Goal: Information Seeking & Learning: Learn about a topic

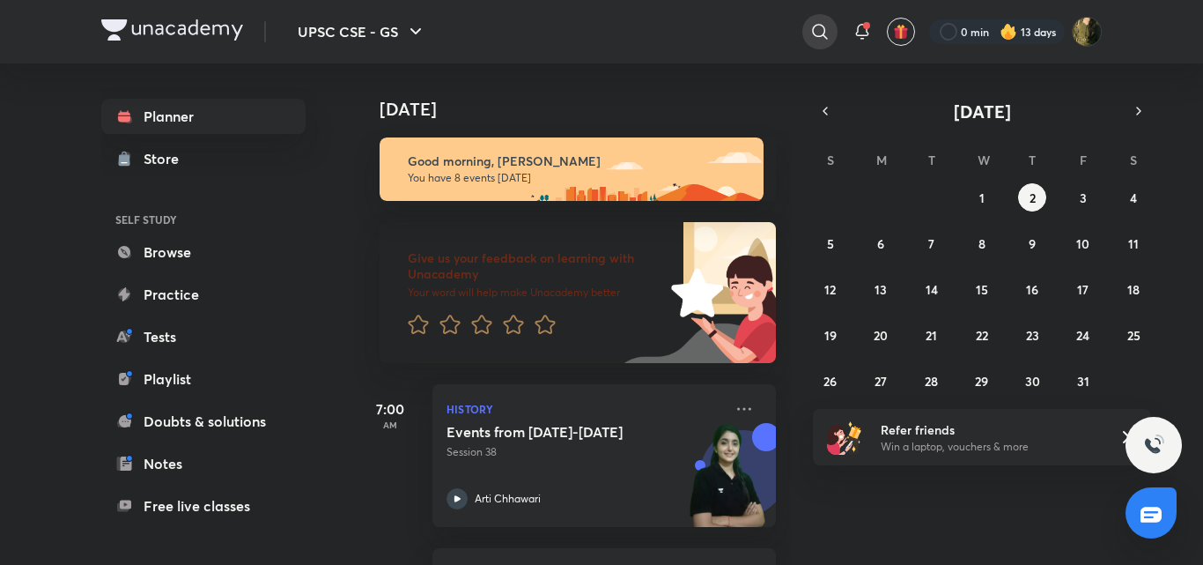
click at [818, 30] on icon at bounding box center [819, 31] width 21 height 21
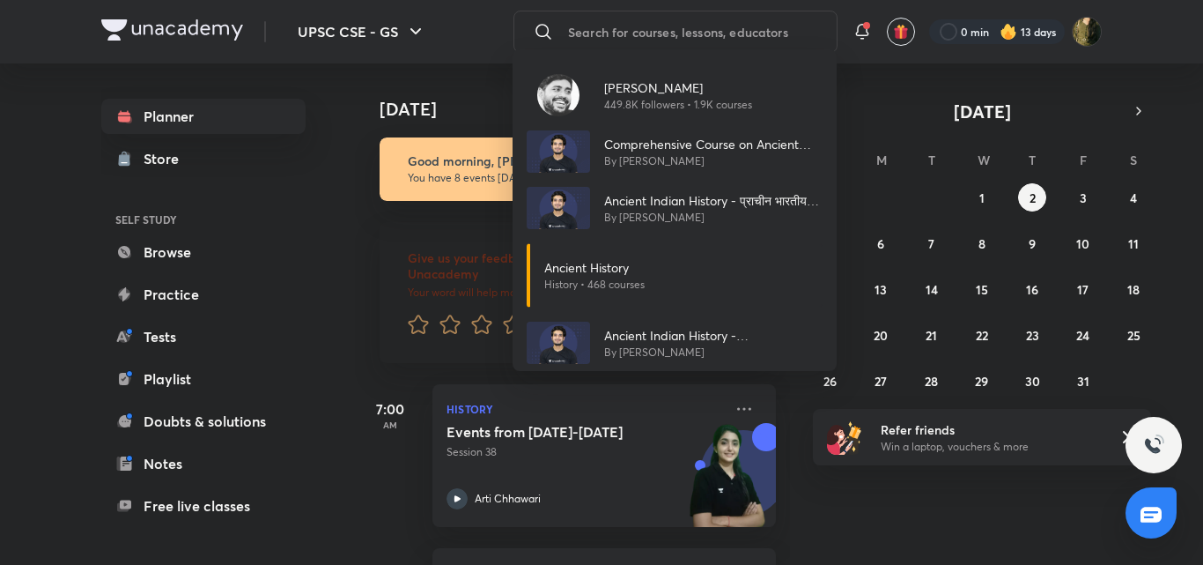
click at [1158, 513] on icon at bounding box center [1151, 514] width 21 height 21
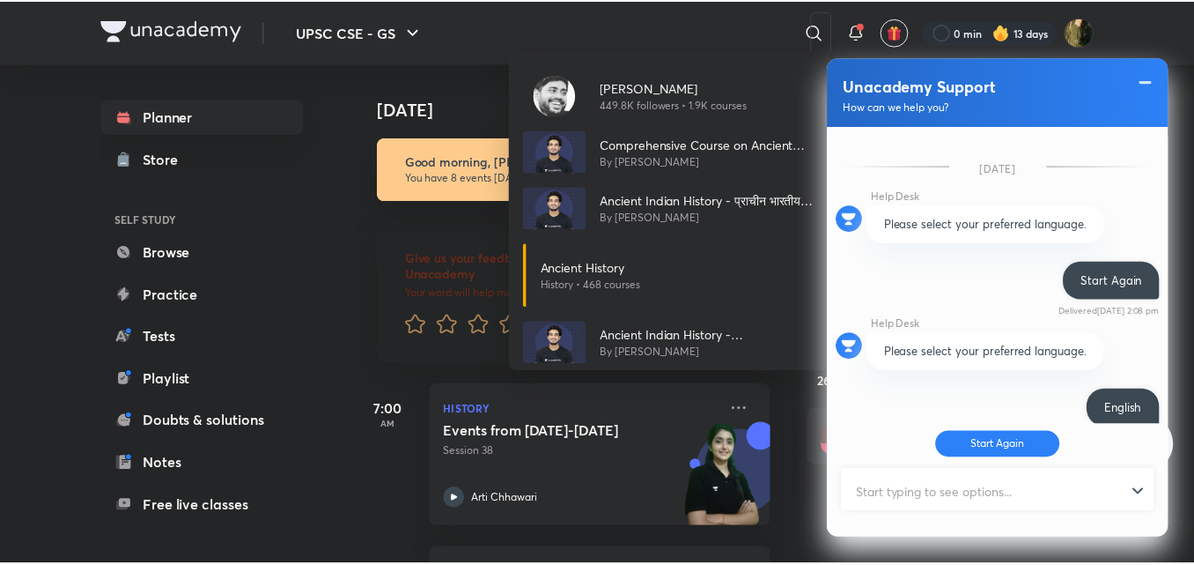
scroll to position [511, 0]
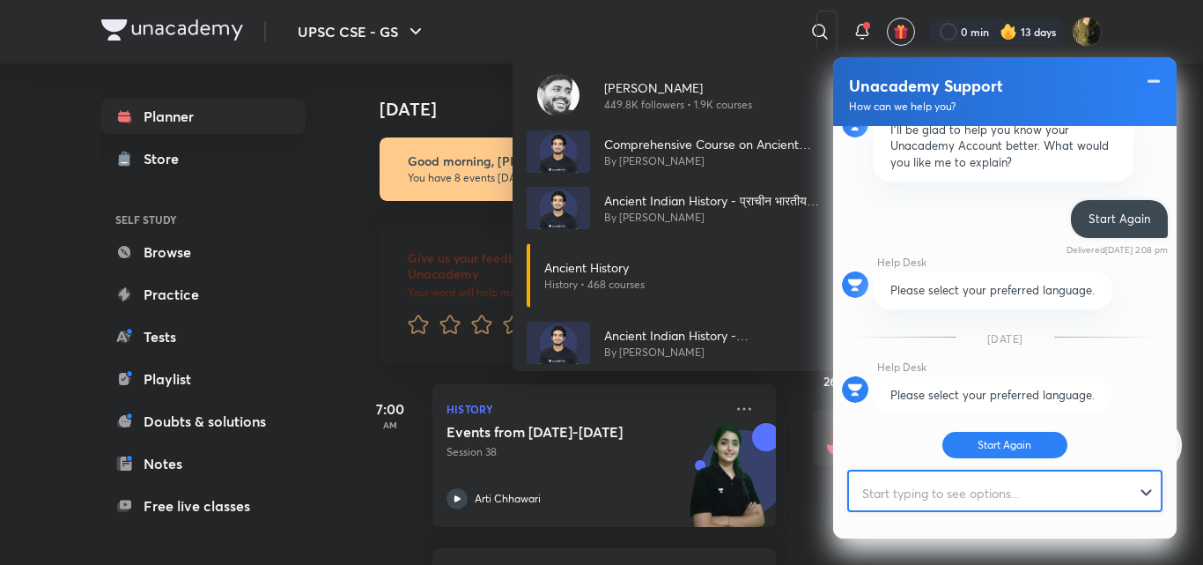
click at [943, 500] on input "text" at bounding box center [997, 492] width 296 height 43
click at [806, 447] on div "[PERSON_NAME] 449.8K followers • 1.9K courses Comprehensive Course on Ancient I…" at bounding box center [601, 282] width 1203 height 565
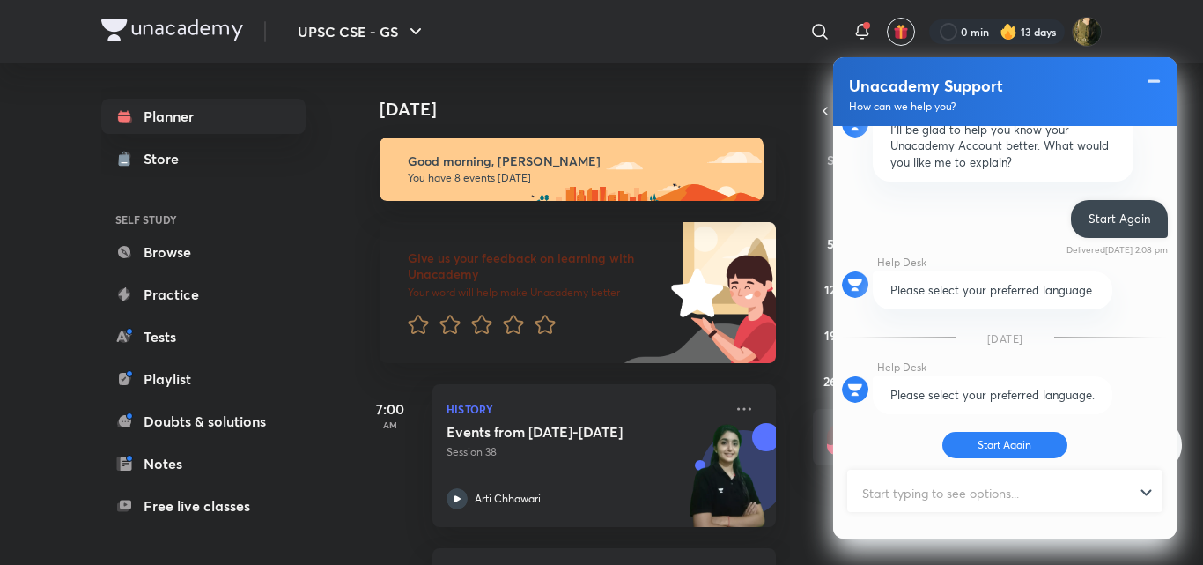
click at [806, 447] on div "[DATE] Good morning, [PERSON_NAME] You have 8 events [DATE] Give us your feedba…" at bounding box center [777, 313] width 845 height 501
click at [1153, 91] on span at bounding box center [1154, 80] width 18 height 21
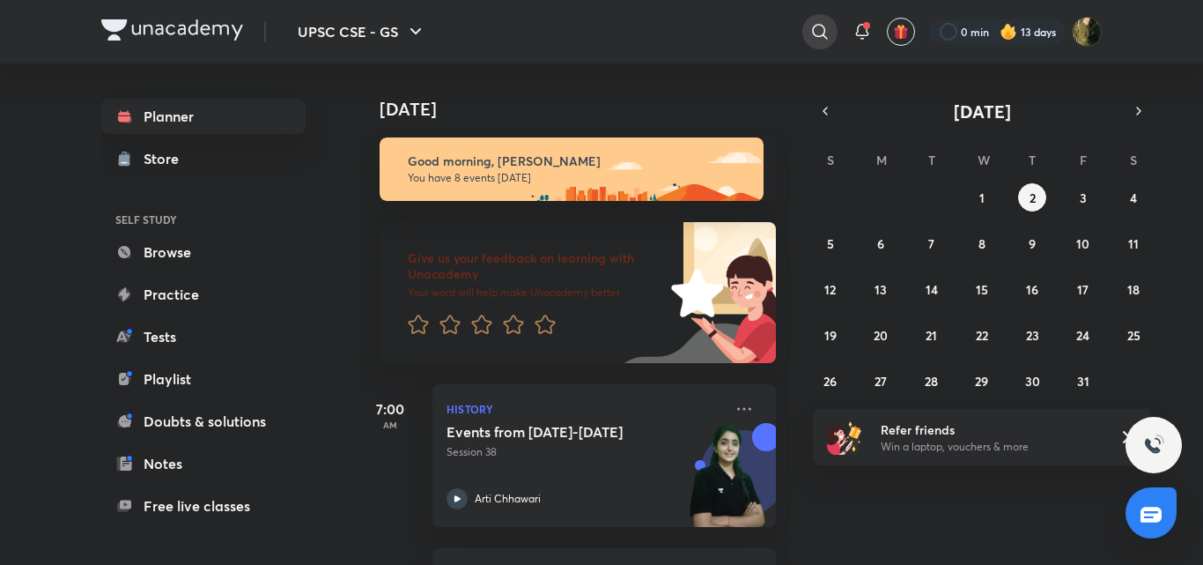
click at [812, 31] on icon at bounding box center [819, 31] width 15 height 15
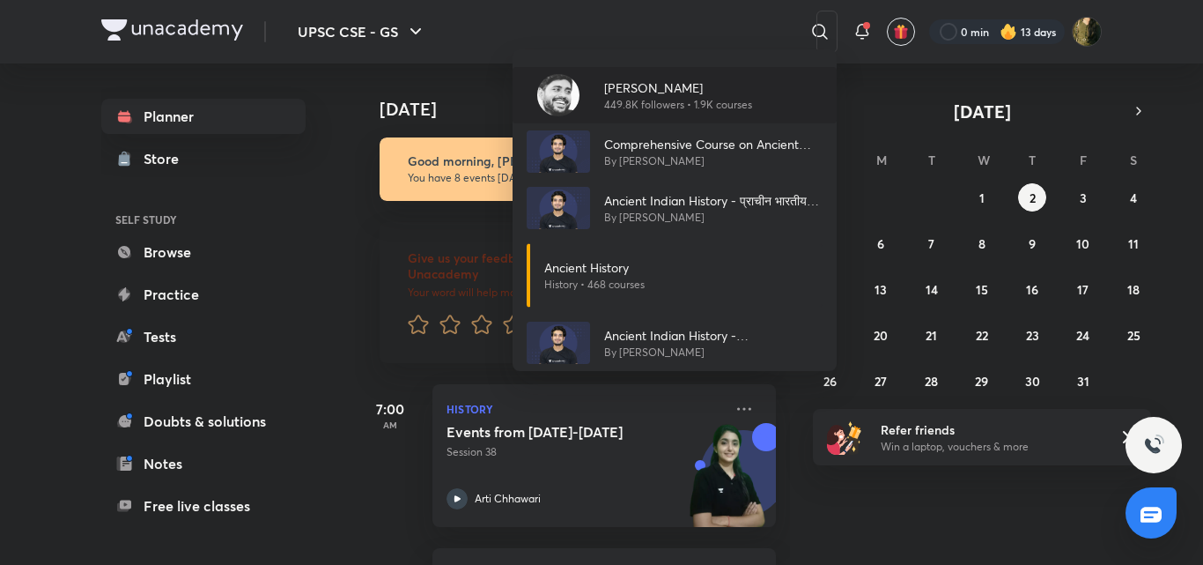
click at [646, 97] on p "449.8K followers • 1.9K courses" at bounding box center [678, 105] width 148 height 16
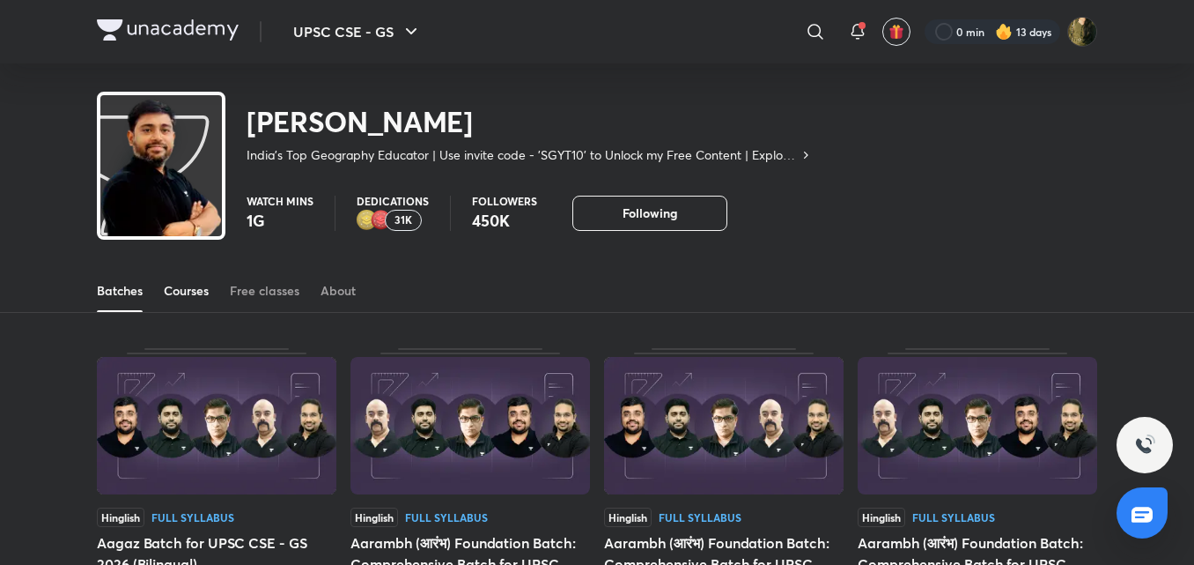
click at [184, 291] on div "Courses" at bounding box center [186, 291] width 45 height 18
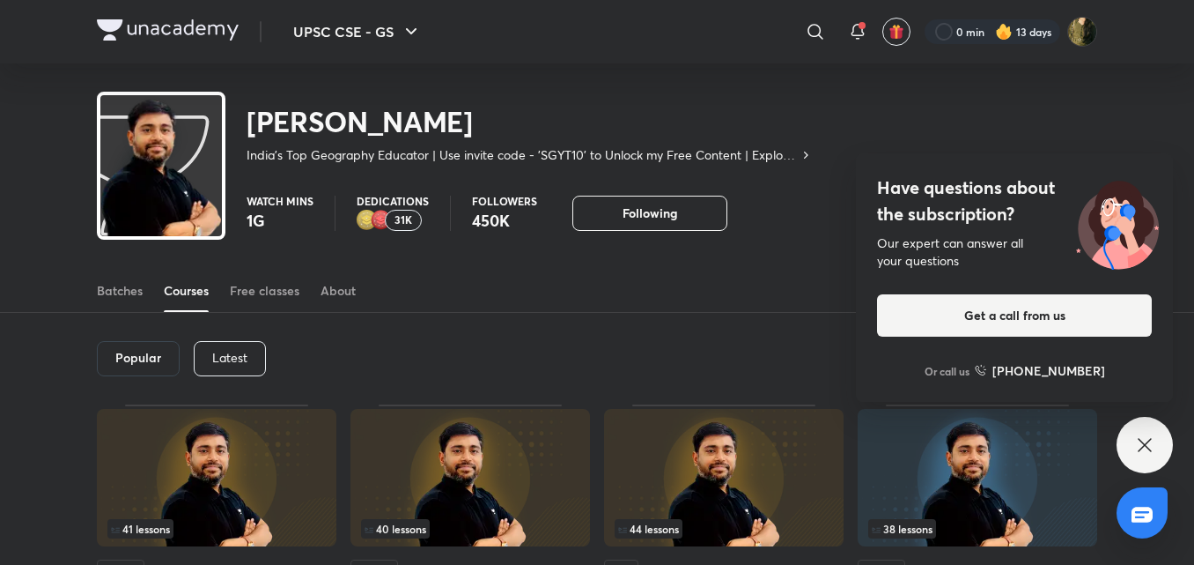
click at [130, 373] on div "Popular" at bounding box center [138, 358] width 83 height 35
click at [149, 364] on h6 "Popular" at bounding box center [138, 358] width 46 height 14
click at [141, 358] on h6 "Popular" at bounding box center [138, 358] width 46 height 14
click at [1135, 442] on icon at bounding box center [1145, 444] width 21 height 21
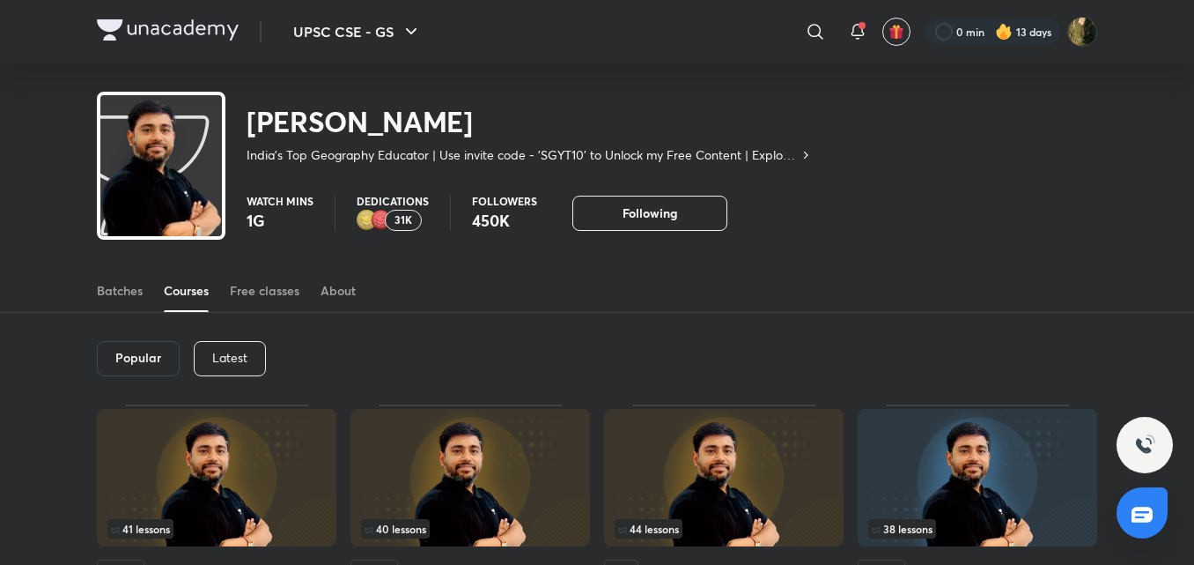
click at [136, 360] on h6 "Popular" at bounding box center [138, 358] width 46 height 14
click at [233, 359] on p "Latest" at bounding box center [229, 358] width 35 height 14
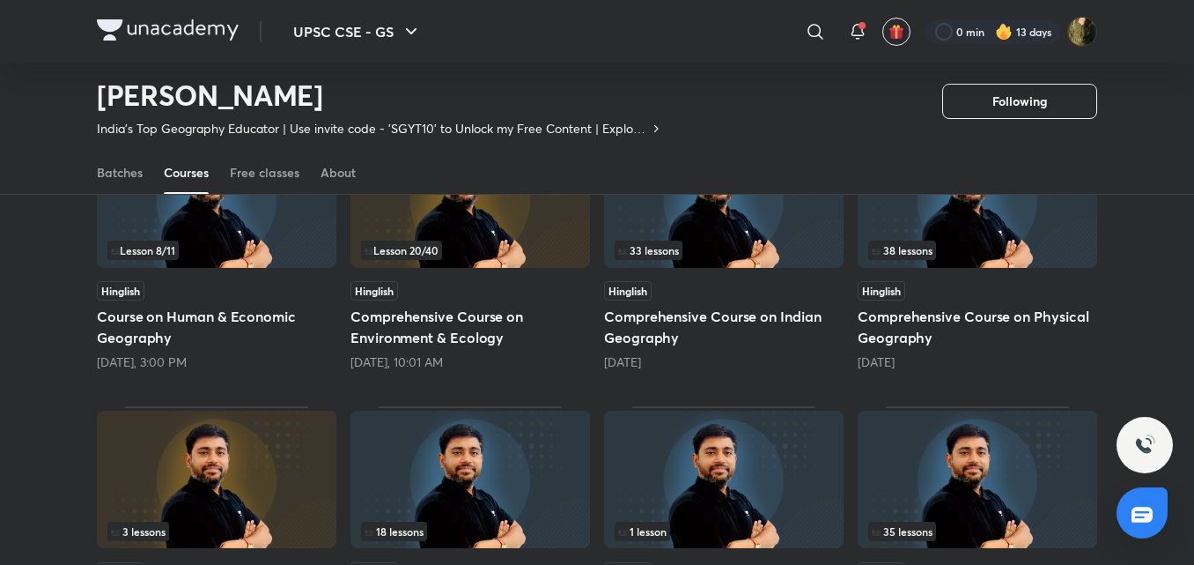
scroll to position [227, 0]
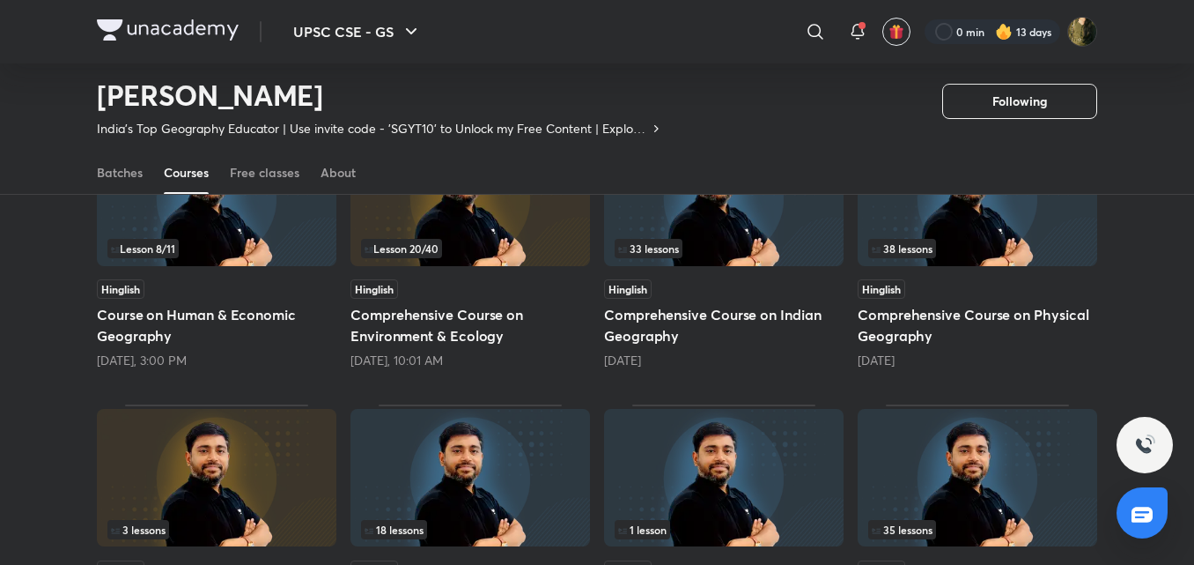
click at [275, 234] on img at bounding box center [217, 197] width 240 height 137
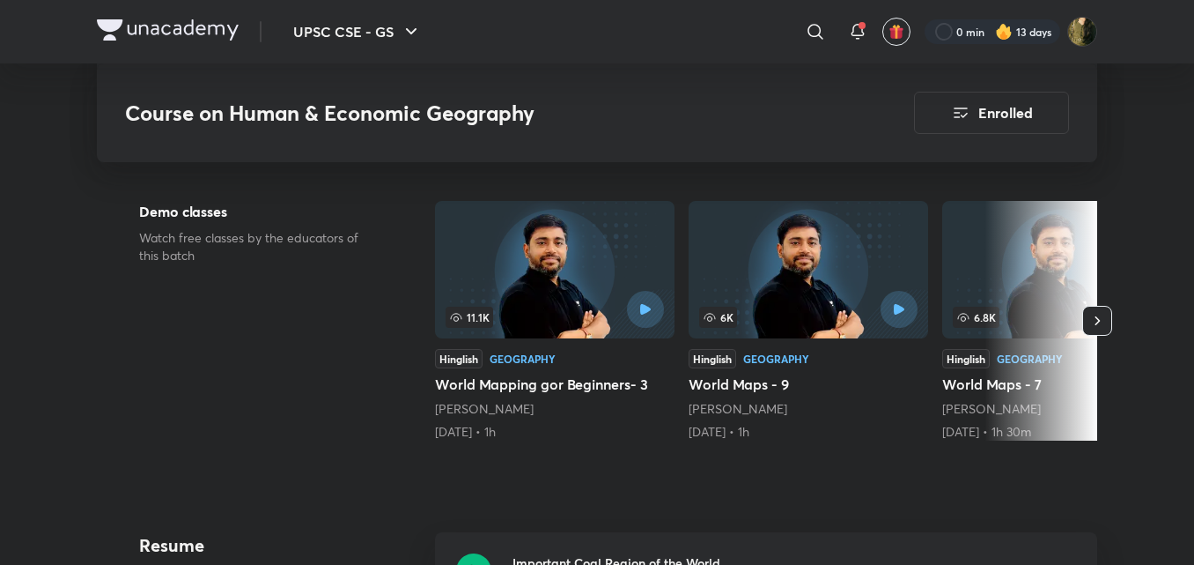
scroll to position [529, 0]
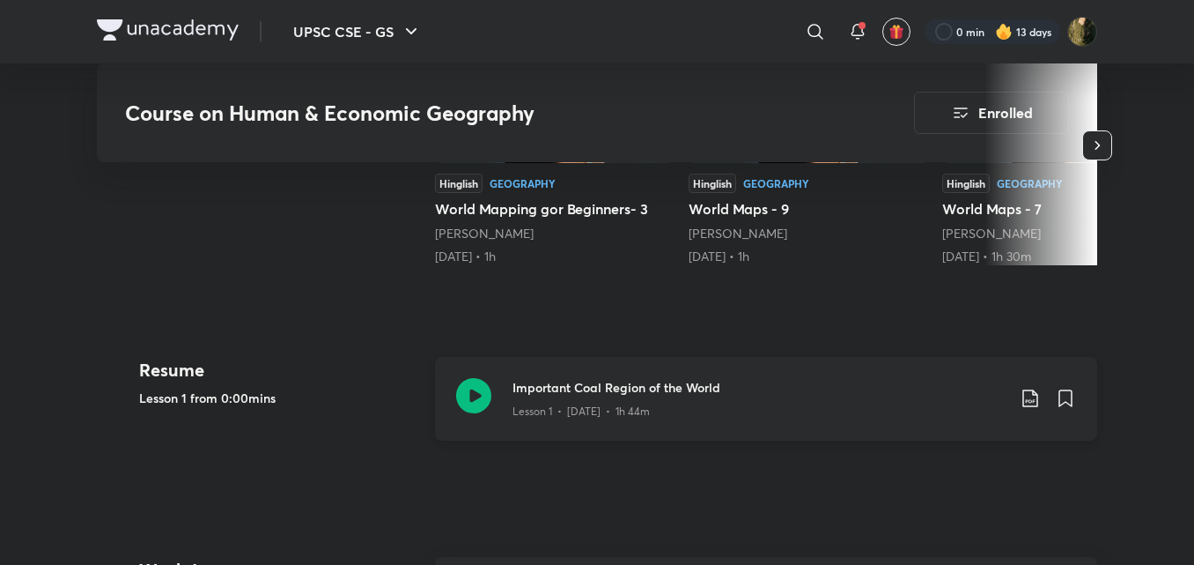
click at [481, 398] on icon at bounding box center [473, 395] width 35 height 35
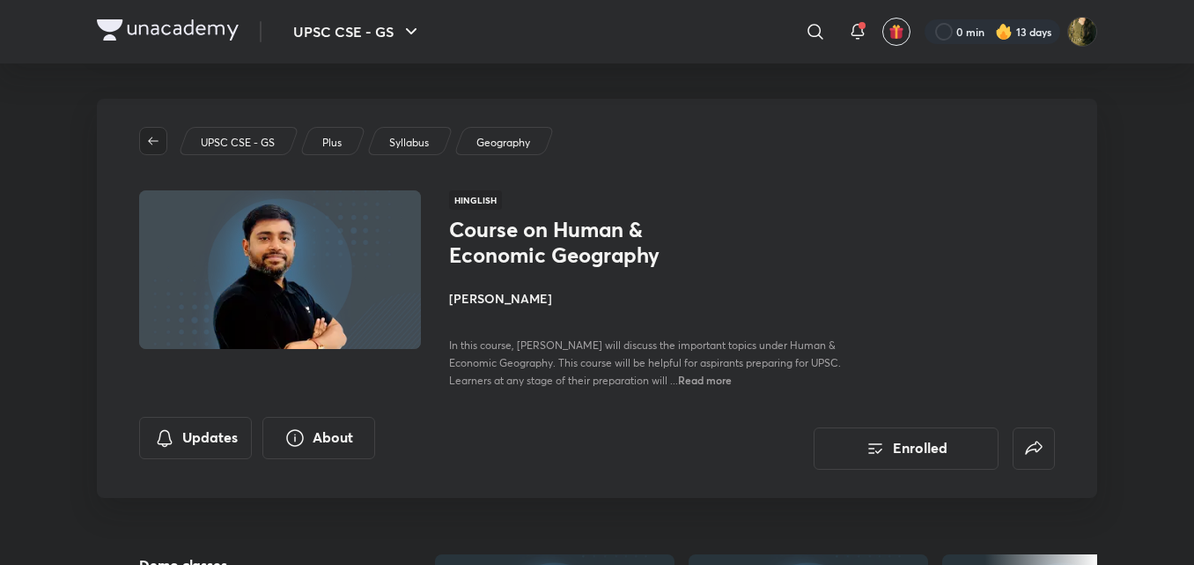
click at [148, 145] on icon "button" at bounding box center [153, 141] width 14 height 14
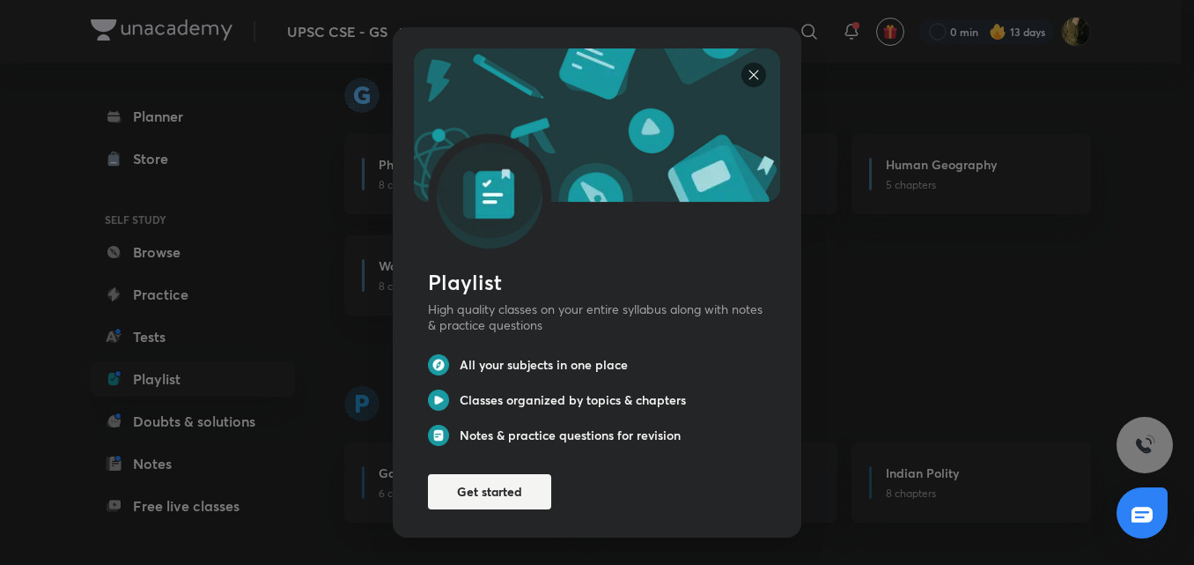
scroll to position [1049, 0]
click at [743, 78] on img at bounding box center [754, 75] width 25 height 25
